Goal: Task Accomplishment & Management: Complete application form

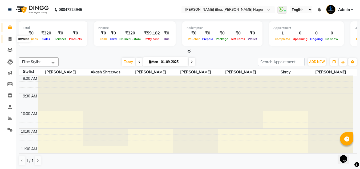
drag, startPoint x: 9, startPoint y: 41, endPoint x: 19, endPoint y: 37, distance: 10.7
click at [9, 41] on span at bounding box center [9, 39] width 9 height 6
select select "service"
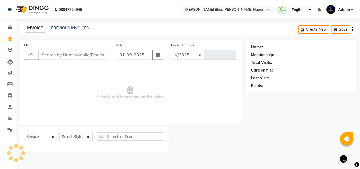
select select "7629"
type input "0756"
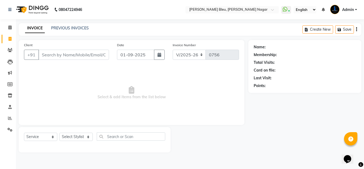
click at [102, 56] on input "Client" at bounding box center [73, 55] width 71 height 10
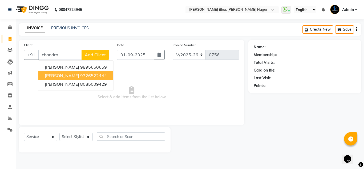
click at [56, 77] on span "[PERSON_NAME]" at bounding box center [62, 75] width 34 height 5
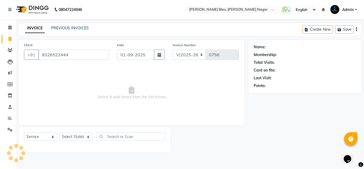
type input "9326522444"
select select "1: Object"
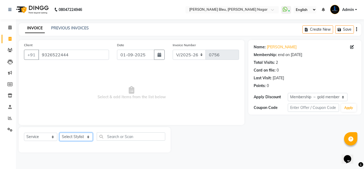
click at [88, 138] on select "Select Stylist [PERSON_NAME] Akash shreewas [PERSON_NAME] [PERSON_NAME] [PERSON…" at bounding box center [75, 137] width 33 height 8
select select "86199"
click at [59, 133] on select "Select Stylist [PERSON_NAME] Akash shreewas [PERSON_NAME] [PERSON_NAME] [PERSON…" at bounding box center [75, 137] width 33 height 8
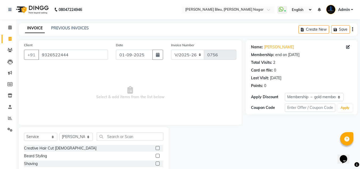
click at [156, 155] on label at bounding box center [158, 156] width 4 height 4
click at [156, 155] on input "checkbox" at bounding box center [157, 155] width 3 height 3
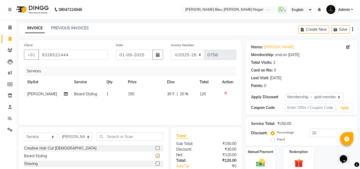
checkbox input "false"
click at [118, 139] on input "text" at bounding box center [130, 136] width 67 height 8
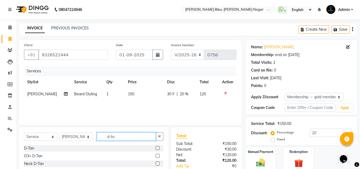
type input "d-ta"
click at [158, 155] on label at bounding box center [158, 156] width 4 height 4
click at [158, 155] on input "checkbox" at bounding box center [157, 155] width 3 height 3
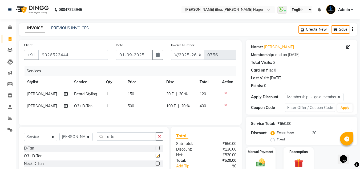
checkbox input "false"
click at [182, 92] on span "20 %" at bounding box center [183, 94] width 9 height 6
select select "86199"
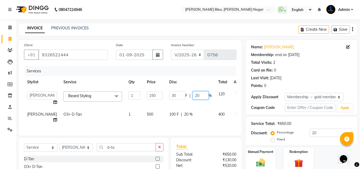
click at [193, 94] on input "20" at bounding box center [201, 95] width 16 height 8
type input "25"
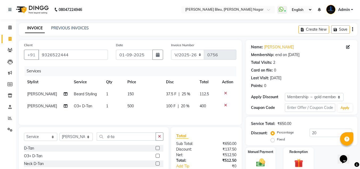
click at [178, 115] on div "Services Stylist Service Qty Price Disc Total Action Sandeep Bhatkure [PERSON_N…" at bounding box center [130, 92] width 212 height 53
click at [185, 104] on span "20 %" at bounding box center [185, 106] width 9 height 6
select select "86199"
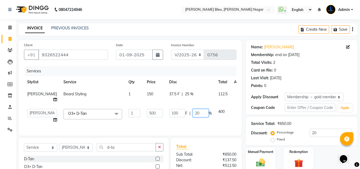
click at [193, 115] on input "20" at bounding box center [201, 113] width 16 height 8
type input "25"
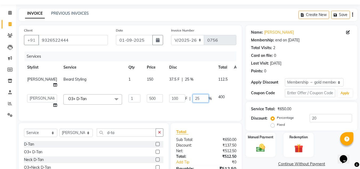
scroll to position [27, 0]
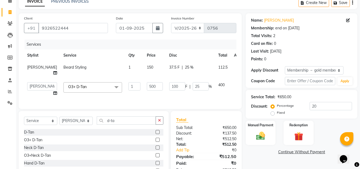
click at [212, 141] on div "Total Sub Total: ₹650.00 Discount: ₹137.50 Net: ₹512.50 Total: ₹512.50 Add Tip …" at bounding box center [206, 144] width 60 height 57
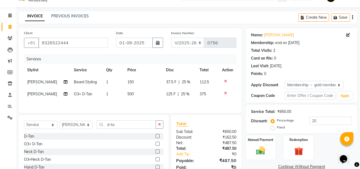
scroll to position [39, 0]
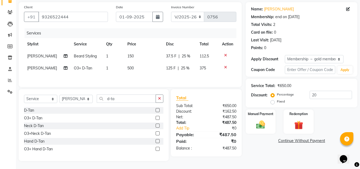
click at [157, 136] on div at bounding box center [157, 134] width 3 height 6
click at [157, 133] on label at bounding box center [158, 133] width 4 height 4
click at [157, 133] on input "checkbox" at bounding box center [157, 133] width 3 height 3
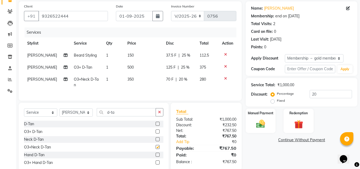
checkbox input "false"
click at [224, 80] on icon at bounding box center [225, 79] width 3 height 4
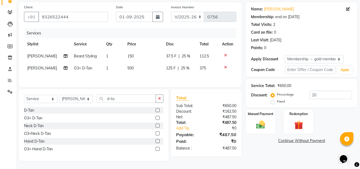
click at [158, 150] on label at bounding box center [158, 149] width 4 height 4
click at [158, 150] on input "checkbox" at bounding box center [157, 148] width 3 height 3
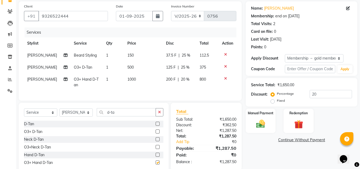
checkbox input "false"
click at [156, 133] on label at bounding box center [158, 131] width 4 height 4
click at [156, 133] on input "checkbox" at bounding box center [157, 131] width 3 height 3
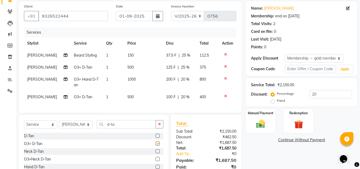
checkbox input "false"
click at [226, 95] on icon at bounding box center [225, 96] width 3 height 4
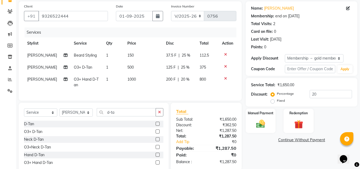
click at [226, 77] on icon at bounding box center [225, 79] width 3 height 4
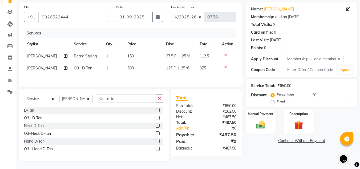
click at [131, 67] on td "500" at bounding box center [143, 68] width 39 height 12
select select "86199"
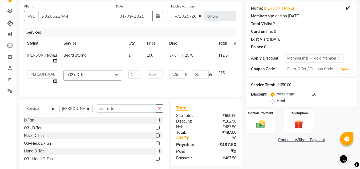
click at [111, 80] on span at bounding box center [116, 75] width 11 height 10
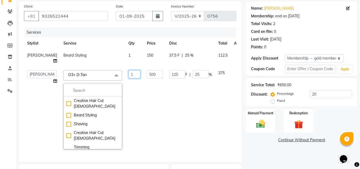
click at [125, 98] on td "1" at bounding box center [134, 109] width 18 height 85
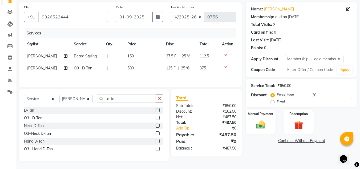
click at [130, 68] on span "500" at bounding box center [130, 68] width 6 height 5
select select "86199"
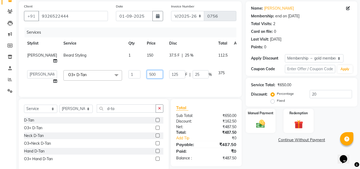
click at [147, 77] on input "500" at bounding box center [155, 74] width 16 height 8
type input "5"
type input "600"
click at [203, 124] on div "Total Sub Total: ₹650.00 Discount: ₹162.50 Net: ₹487.50 Total: ₹487.50 Add Tip …" at bounding box center [206, 132] width 60 height 57
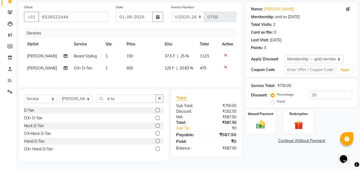
click at [188, 67] on span "20.83 %" at bounding box center [187, 68] width 14 height 6
click at [188, 62] on td "37.5 F | 25 %" at bounding box center [179, 56] width 35 height 12
select select "86199"
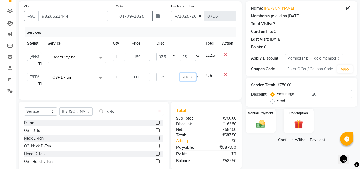
click at [191, 74] on input "20.83" at bounding box center [188, 77] width 16 height 8
type input "25"
click at [203, 125] on div "Total Sub Total: ₹750.00 Discount: ₹162.50 Net: ₹587.50 Total: ₹587.50 Add Tip …" at bounding box center [206, 135] width 60 height 57
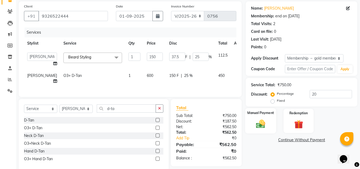
click at [267, 125] on img at bounding box center [260, 123] width 15 height 11
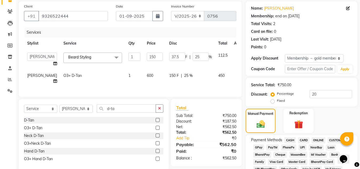
click at [322, 139] on span "ONLINE" at bounding box center [319, 140] width 14 height 6
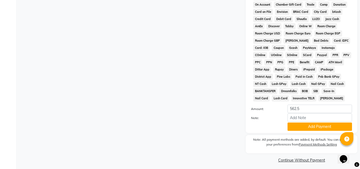
scroll to position [249, 0]
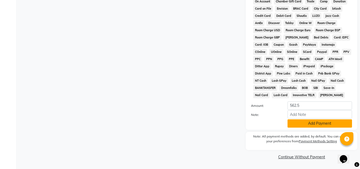
click at [312, 127] on button "Add Payment" at bounding box center [320, 123] width 65 height 8
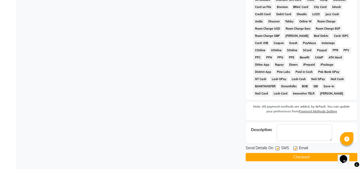
scroll to position [251, 0]
click at [299, 158] on button "Checkout" at bounding box center [302, 157] width 112 height 8
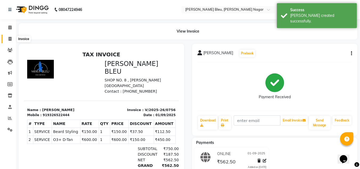
click at [11, 41] on span at bounding box center [9, 39] width 9 height 6
select select "service"
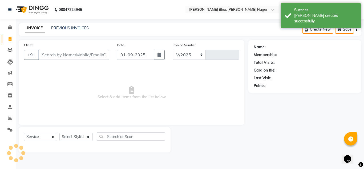
select select "7629"
type input "0757"
click at [85, 55] on input "Client" at bounding box center [73, 55] width 71 height 10
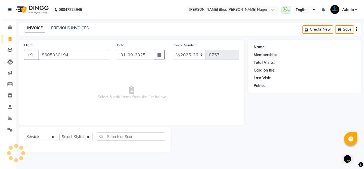
type input "8605030194"
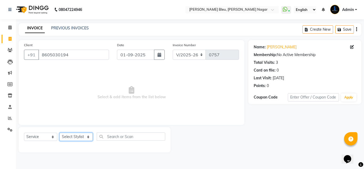
click at [83, 135] on select "Select Stylist [PERSON_NAME] Akash shreewas [PERSON_NAME] [PERSON_NAME] [PERSON…" at bounding box center [75, 137] width 33 height 8
select select "85186"
click at [59, 133] on select "Select Stylist [PERSON_NAME] Akash shreewas [PERSON_NAME] [PERSON_NAME] [PERSON…" at bounding box center [75, 137] width 33 height 8
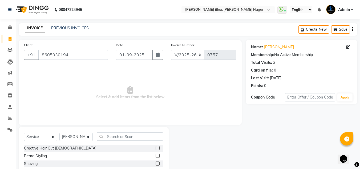
click at [156, 149] on label at bounding box center [158, 148] width 4 height 4
click at [156, 149] on input "checkbox" at bounding box center [157, 147] width 3 height 3
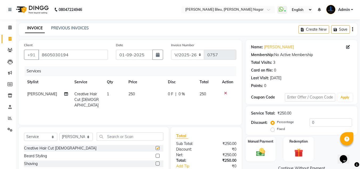
checkbox input "false"
click at [136, 94] on td "250" at bounding box center [144, 99] width 39 height 23
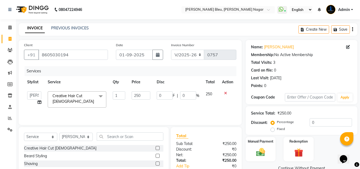
click at [136, 94] on input "250" at bounding box center [141, 95] width 18 height 8
type input "200"
click at [177, 108] on div "Services Stylist Service Qty Price Disc Total Action [PERSON_NAME] Akash shreew…" at bounding box center [130, 92] width 212 height 53
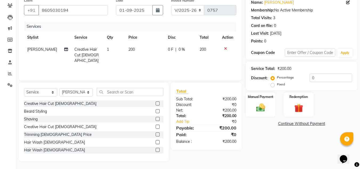
scroll to position [45, 0]
click at [259, 105] on img at bounding box center [260, 107] width 15 height 11
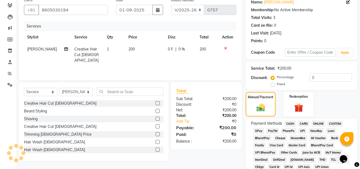
click at [314, 122] on span "ONLINE" at bounding box center [319, 124] width 14 height 6
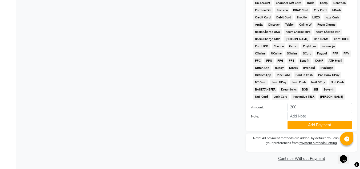
scroll to position [239, 0]
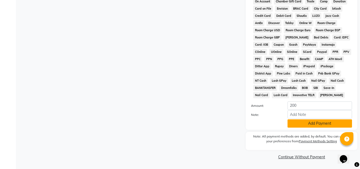
click at [305, 123] on button "Add Payment" at bounding box center [320, 123] width 65 height 8
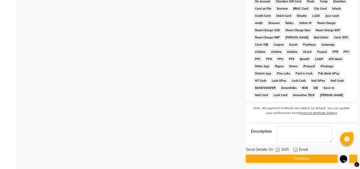
scroll to position [241, 0]
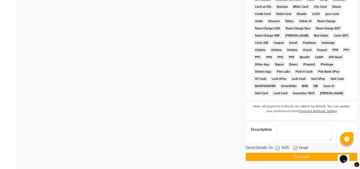
click at [304, 155] on button "Checkout" at bounding box center [302, 157] width 112 height 8
